Goal: Register for event/course

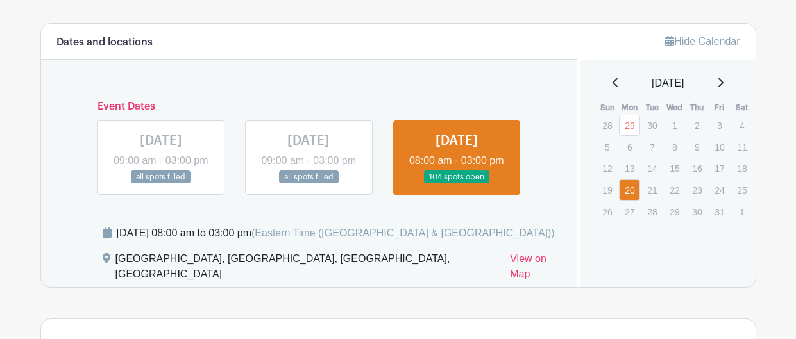
scroll to position [742, 0]
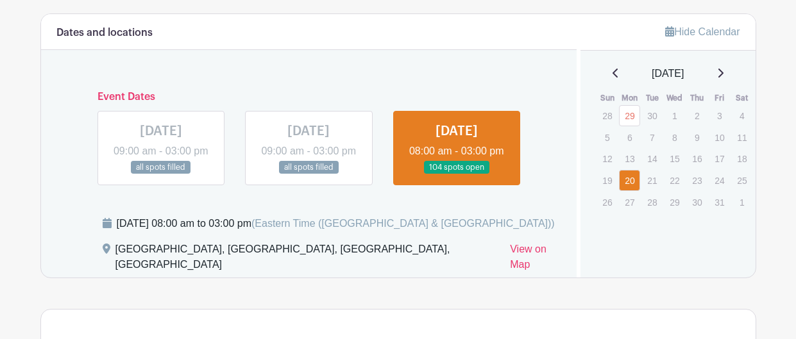
click at [457, 175] on link at bounding box center [457, 175] width 0 height 0
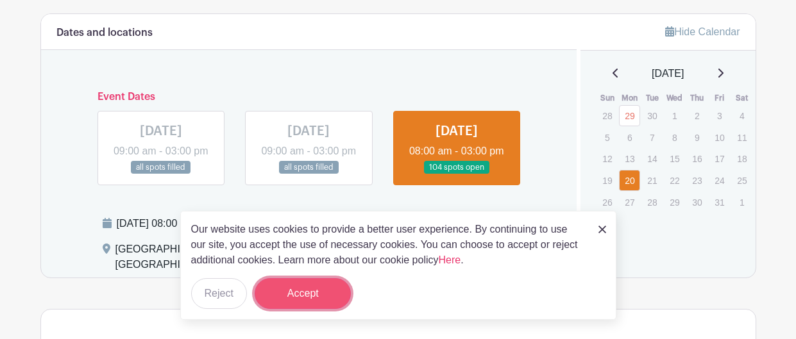
click at [292, 289] on button "Accept" at bounding box center [303, 293] width 96 height 31
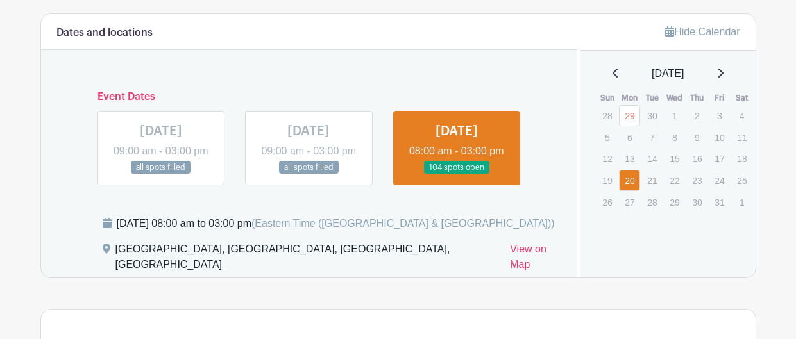
click at [457, 175] on link at bounding box center [457, 175] width 0 height 0
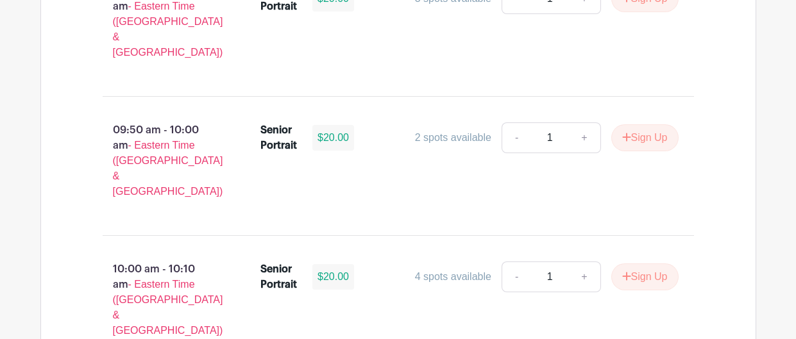
scroll to position [2544, 0]
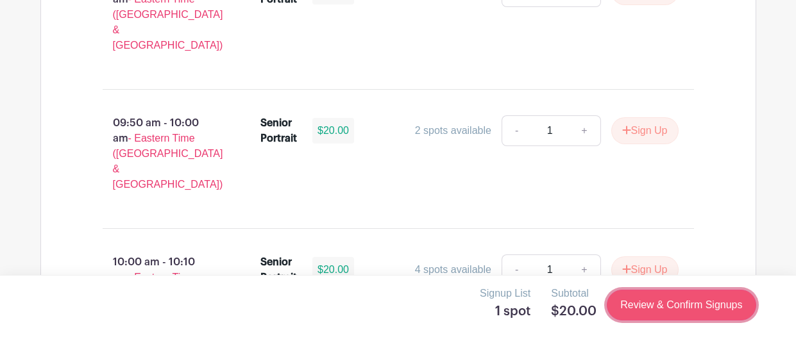
click at [689, 315] on link "Review & Confirm Signups" at bounding box center [681, 305] width 149 height 31
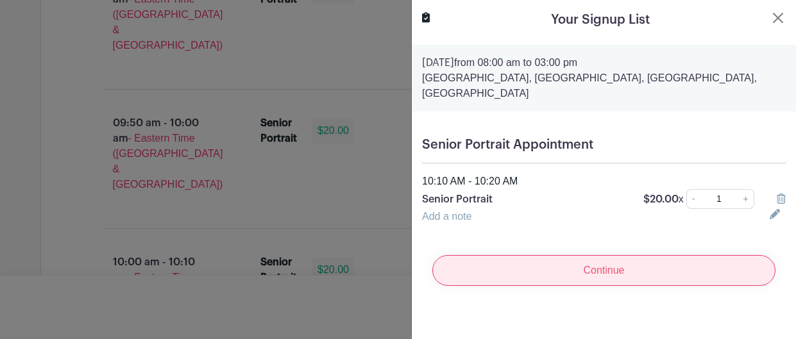
click at [665, 259] on input "Continue" at bounding box center [603, 270] width 343 height 31
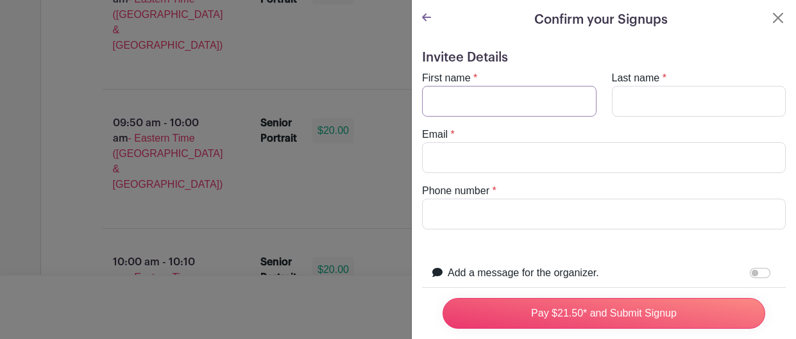
click at [493, 93] on input "First name" at bounding box center [509, 101] width 175 height 31
type input "[PERSON_NAME]"
type input "[EMAIL_ADDRESS][DOMAIN_NAME]"
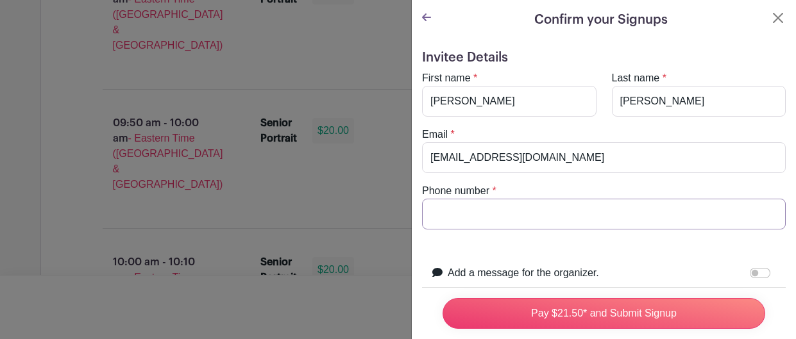
type input "8643892560"
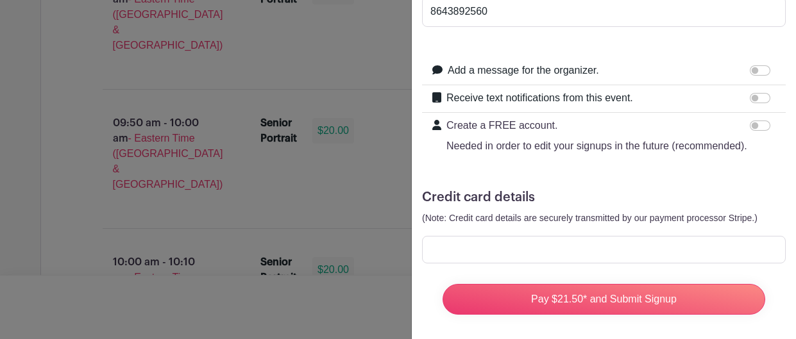
scroll to position [209, 0]
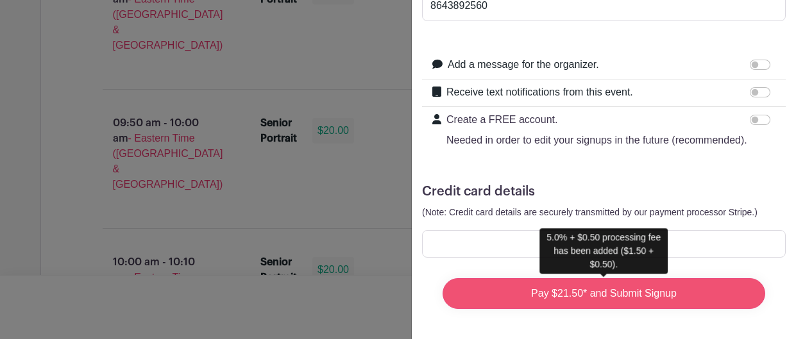
click at [541, 289] on input "Pay $21.50* and Submit Signup" at bounding box center [604, 293] width 323 height 31
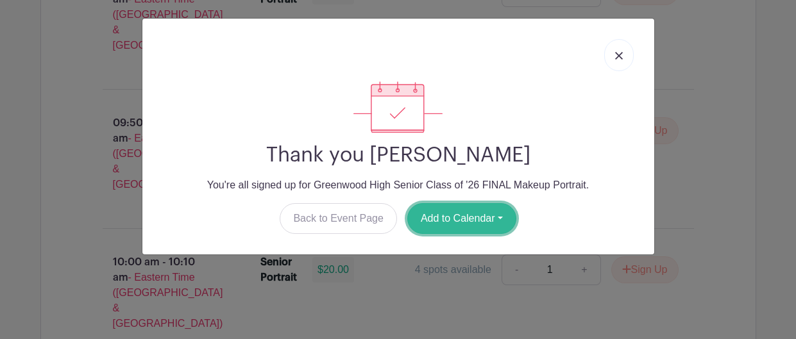
click at [488, 211] on button "Add to Calendar" at bounding box center [461, 218] width 109 height 31
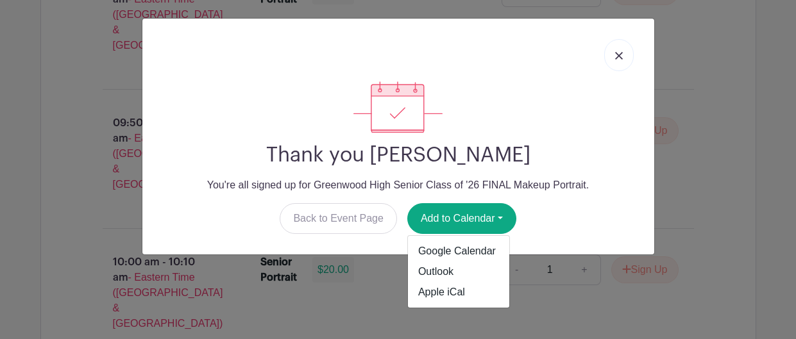
click at [622, 56] on img at bounding box center [619, 56] width 8 height 8
